Goal: Navigation & Orientation: Understand site structure

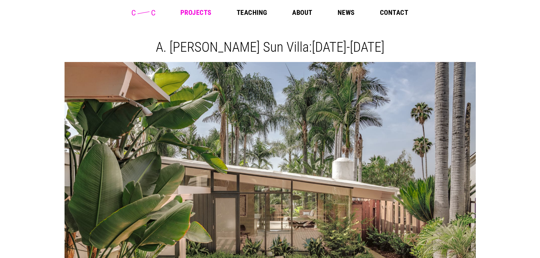
click at [254, 12] on link "Teaching" at bounding box center [252, 12] width 31 height 7
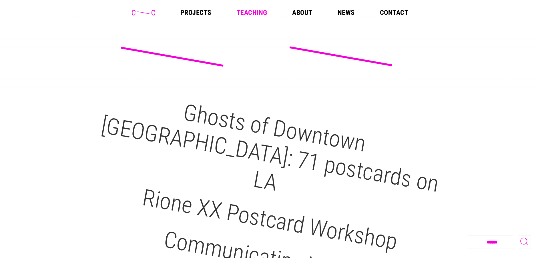
click at [195, 11] on link "Projects" at bounding box center [195, 12] width 31 height 7
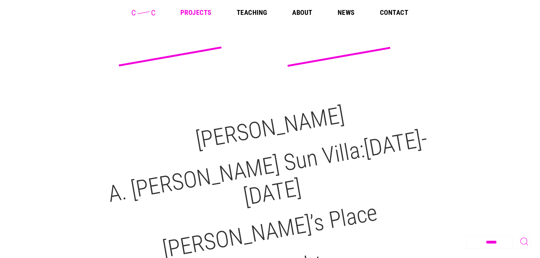
click at [302, 15] on link "About" at bounding box center [302, 12] width 20 height 7
